Goal: Information Seeking & Learning: Check status

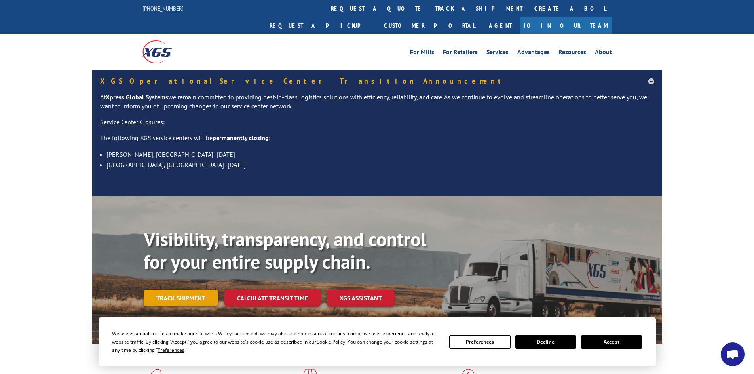
click at [200, 290] on link "Track shipment" at bounding box center [181, 298] width 74 height 17
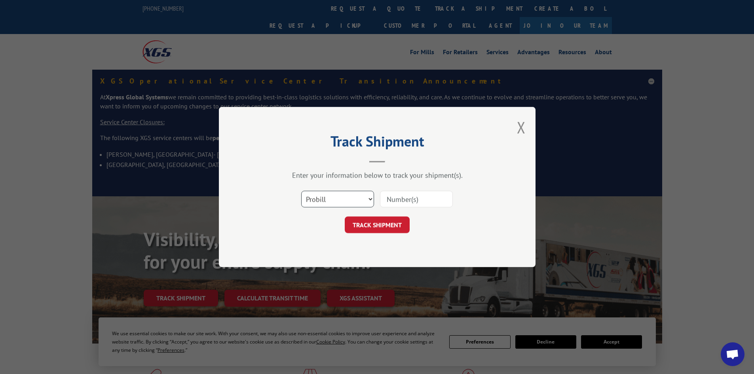
click at [355, 200] on select "Select category... Probill BOL PO" at bounding box center [337, 199] width 73 height 17
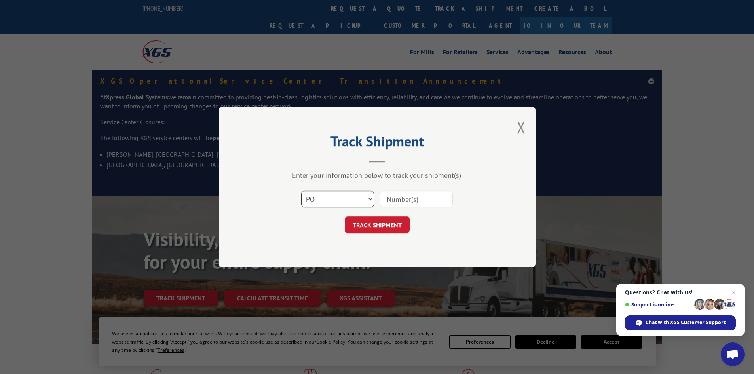
click at [301, 191] on select "Select category... Probill BOL PO" at bounding box center [337, 199] width 73 height 17
click at [360, 193] on select "Select category... Probill BOL PO" at bounding box center [337, 199] width 73 height 17
select select "probill"
click at [301, 191] on select "Select category... Probill BOL PO" at bounding box center [337, 199] width 73 height 17
click at [432, 202] on input at bounding box center [416, 199] width 73 height 17
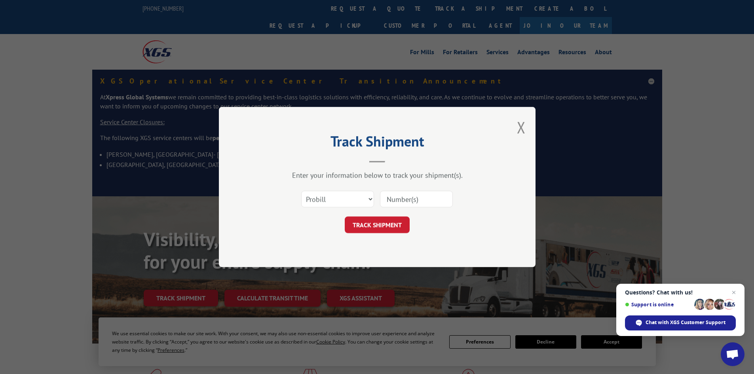
paste input "17227866"
type input "17227866"
click at [400, 223] on button "TRACK SHIPMENT" at bounding box center [377, 225] width 65 height 17
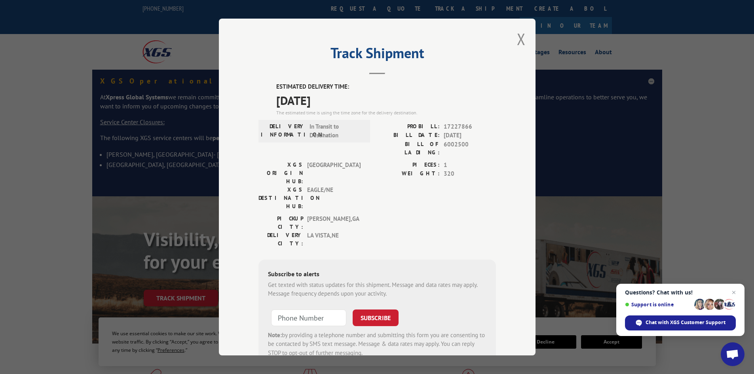
click at [524, 34] on div "Track Shipment ESTIMATED DELIVERY TIME: [DATE] The estimated time is using the …" at bounding box center [377, 187] width 317 height 337
click at [521, 36] on button "Close modal" at bounding box center [521, 39] width 9 height 21
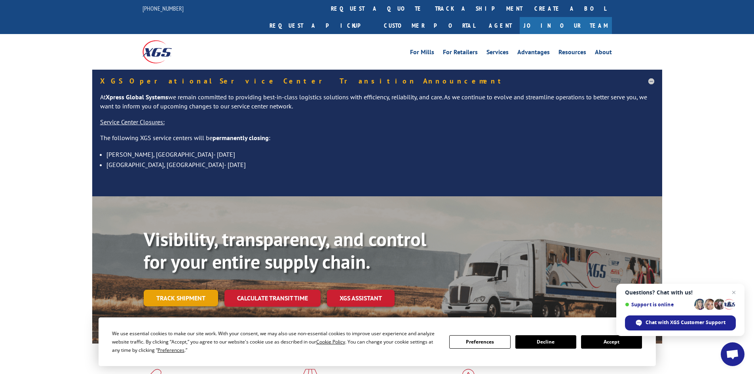
click at [209, 290] on link "Track shipment" at bounding box center [181, 298] width 74 height 17
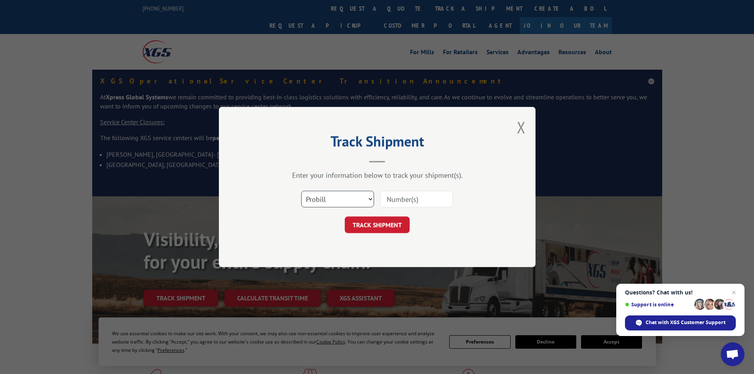
click at [329, 196] on select "Select category... Probill BOL PO" at bounding box center [337, 199] width 73 height 17
click at [514, 125] on div "Track Shipment Enter your information below to track your shipment(s). Select c…" at bounding box center [377, 187] width 317 height 160
click at [516, 127] on div "Track Shipment Enter your information below to track your shipment(s). Select c…" at bounding box center [377, 187] width 317 height 160
click at [517, 130] on div "Track Shipment Enter your information below to track your shipment(s). Select c…" at bounding box center [377, 187] width 317 height 160
